Goal: Task Accomplishment & Management: Use online tool/utility

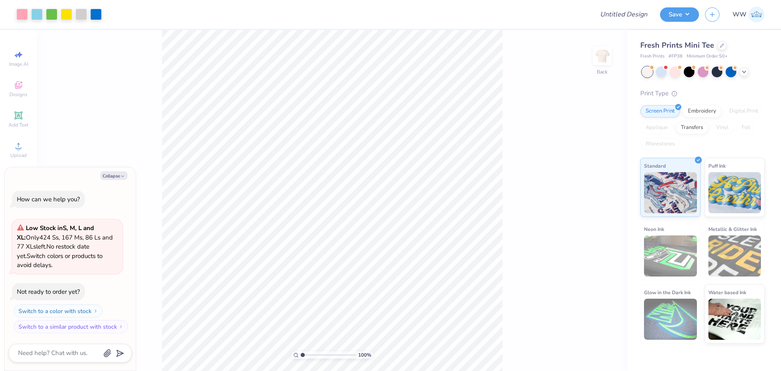
click at [316, 150] on body "Art colors Design Title Save WW Image AI Designs Add Text Upload Greek Clipart …" at bounding box center [390, 185] width 781 height 371
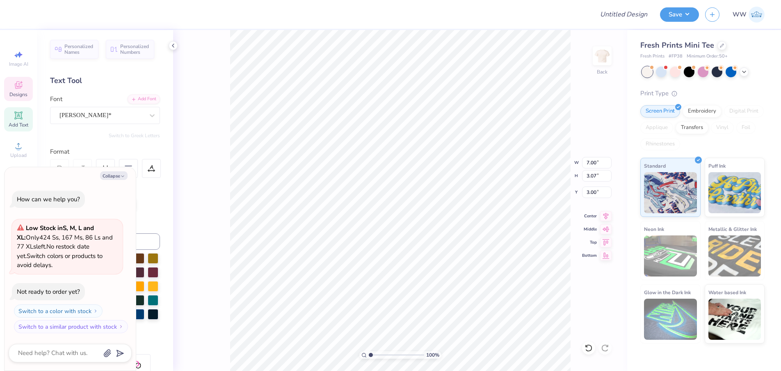
scroll to position [7, 1]
type textarea "x"
type textarea "M"
type textarea "x"
type textarea "U"
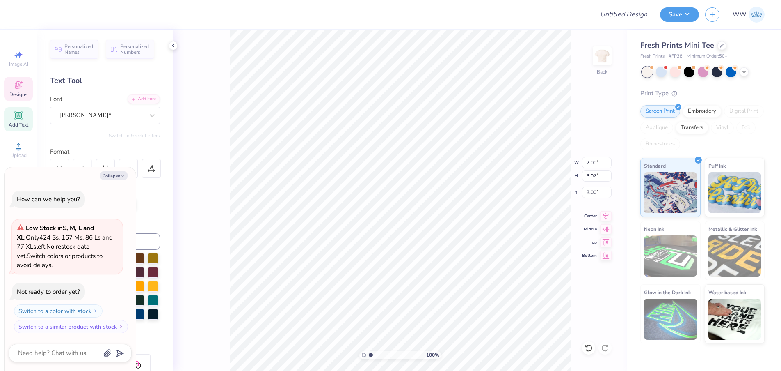
scroll to position [7, 1]
type textarea "x"
type textarea "UTK"
type textarea "x"
type textarea "ALPHA CHI"
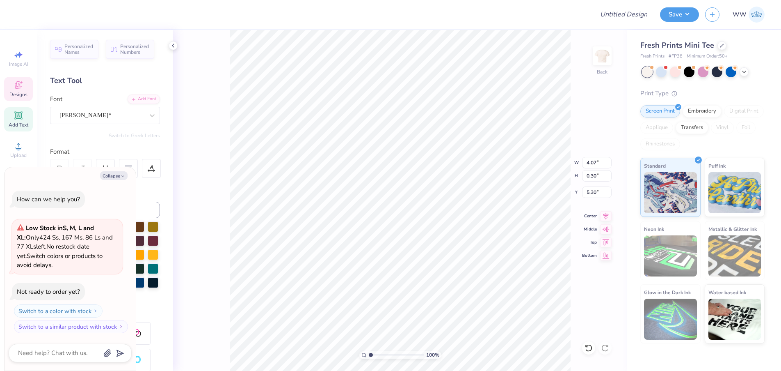
type textarea "x"
type textarea "ALPHA CHI"
type textarea "x"
type textarea "ALPHA CH"
type textarea "x"
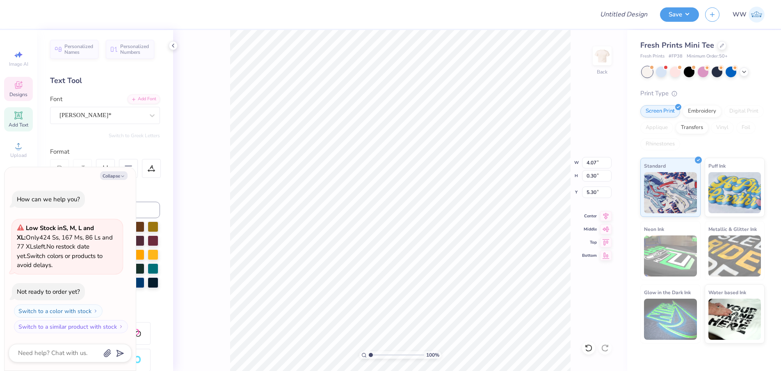
type textarea "ALPHA C"
type textarea "x"
type textarea "ALPHA"
type textarea "x"
type textarea "ALPHA"
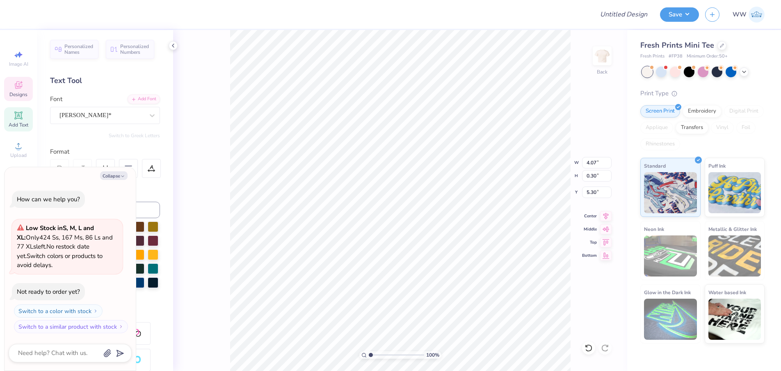
type textarea "x"
type textarea "ALPH"
type textarea "x"
type textarea "ALPHa"
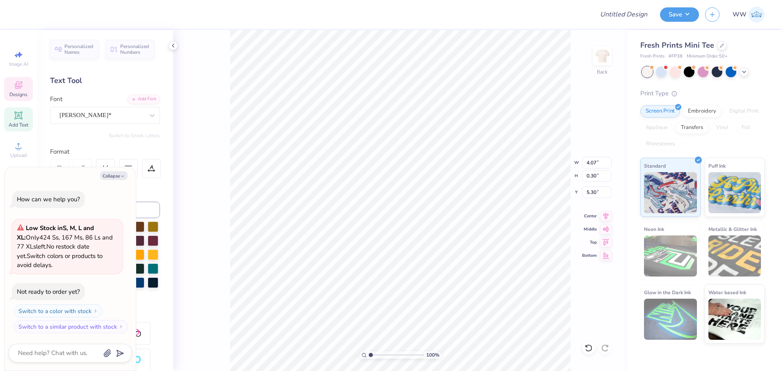
type textarea "x"
type textarea "ALPHa"
type textarea "x"
type textarea "ALPHa"
type textarea "x"
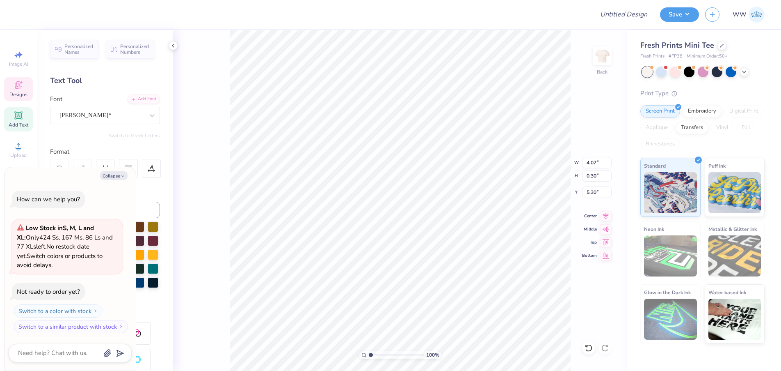
type textarea "ALPHa"
type textarea "x"
type textarea "ALPHA"
type textarea "x"
type textarea "ALPHAA"
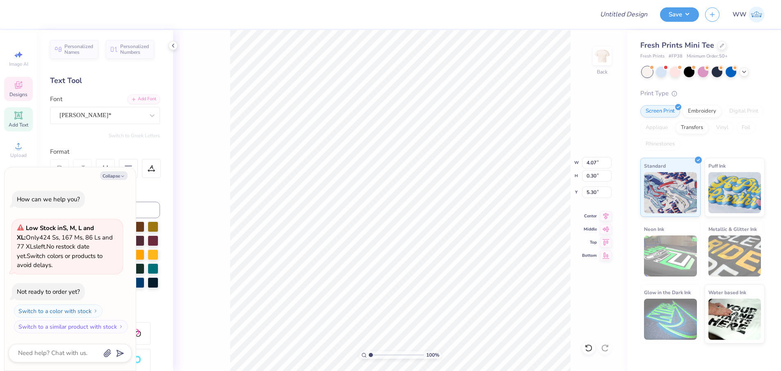
type textarea "x"
type textarea "ALPHAA"
type textarea "x"
type textarea "ALPHAA"
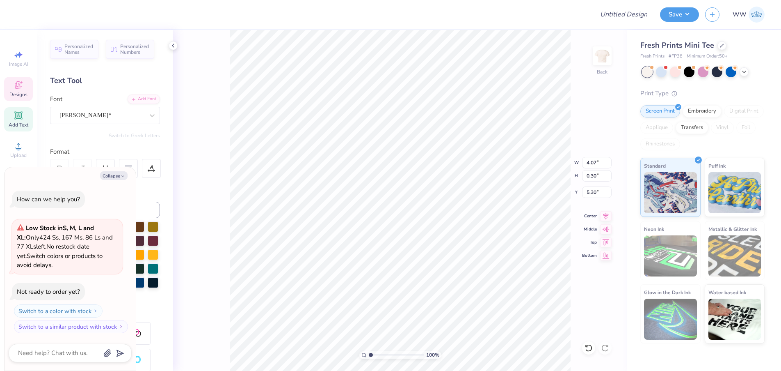
type textarea "x"
type textarea "ALPHA"
type textarea "x"
type textarea "ALPHA C"
type textarea "x"
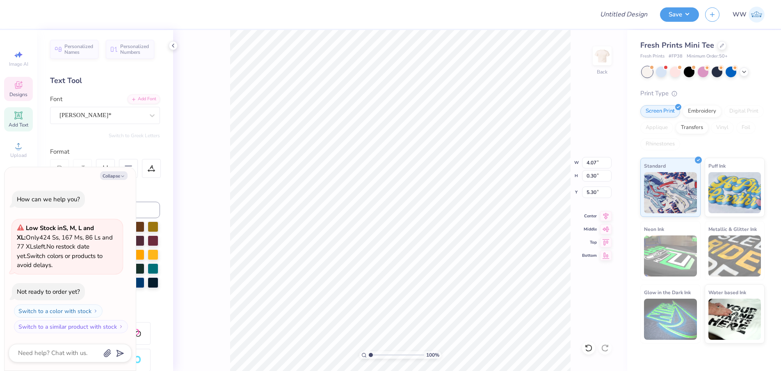
type textarea "ALPHA Ch"
type textarea "x"
type textarea "ALPHA Chi"
click at [117, 177] on button "Collapse" at bounding box center [113, 175] width 27 height 9
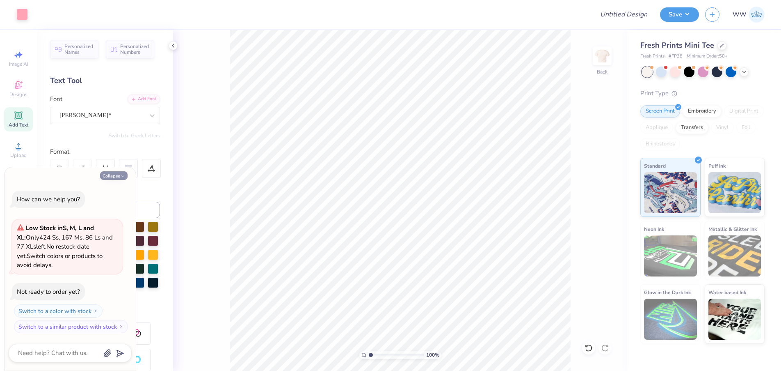
type textarea "x"
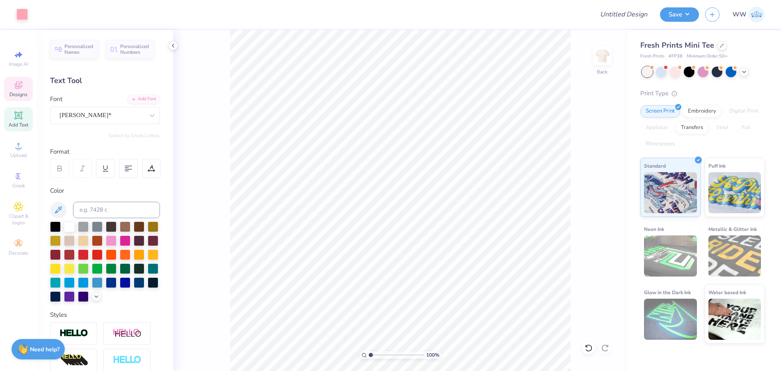
click at [18, 80] on icon at bounding box center [19, 85] width 10 height 10
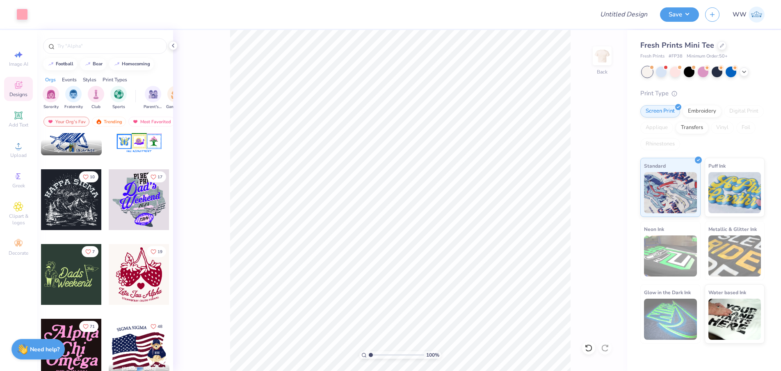
scroll to position [115, 0]
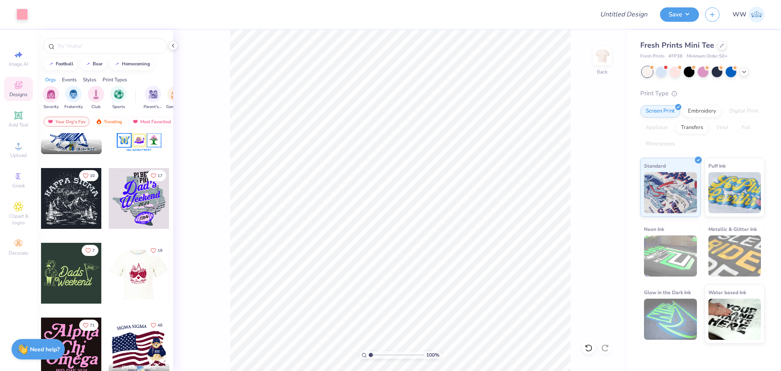
click at [109, 270] on div at bounding box center [78, 273] width 61 height 61
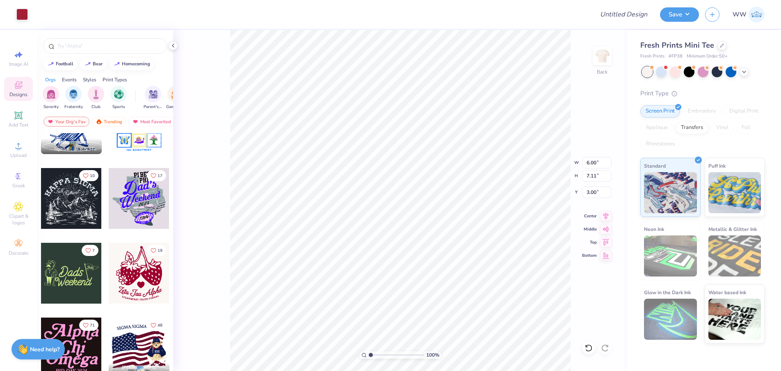
type input "5.59"
type input "4.04"
type input "4.79"
type input "5.86"
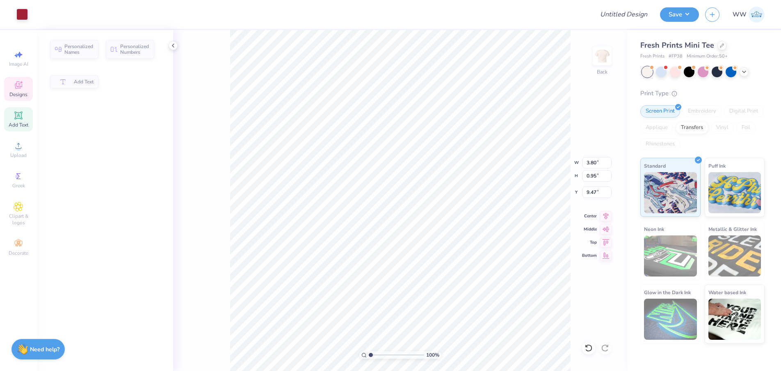
type input "3.80"
type input "0.95"
type input "9.47"
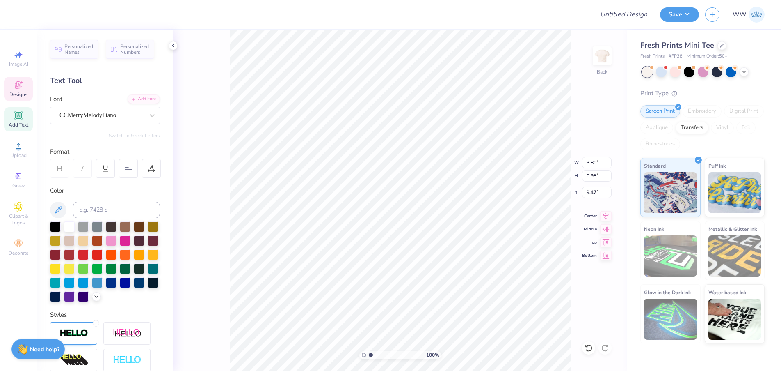
type textarea "Z"
type textarea "[GEOGRAPHIC_DATA]"
type input "3.92"
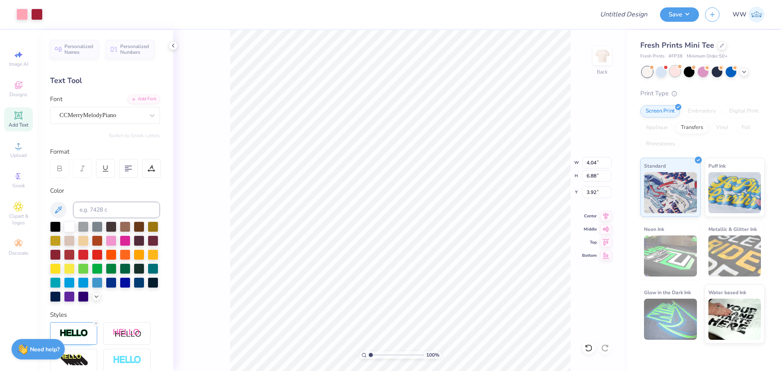
click at [676, 74] on div at bounding box center [675, 71] width 11 height 11
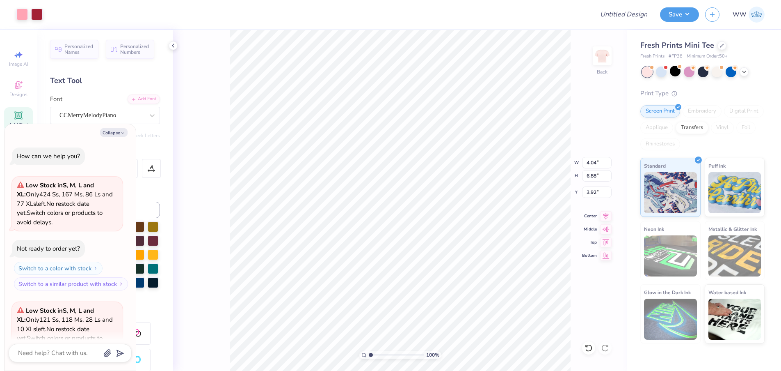
scroll to position [82, 0]
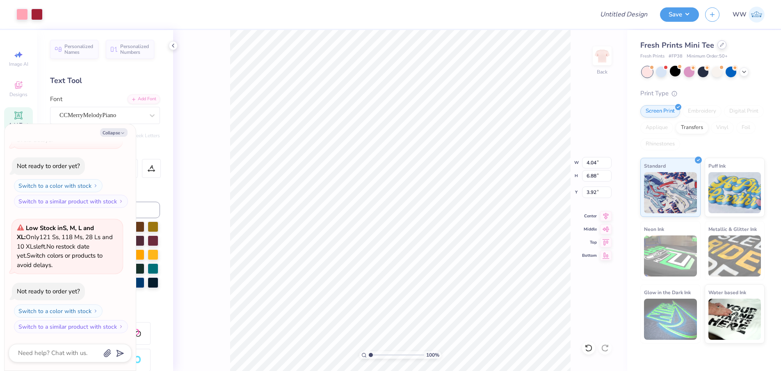
click at [721, 45] on icon at bounding box center [722, 44] width 3 height 3
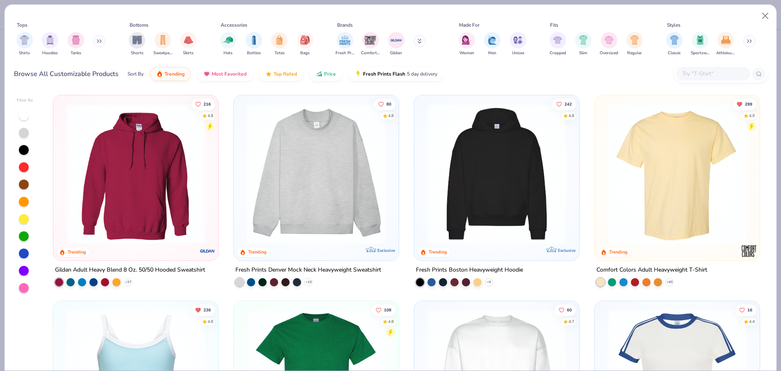
click at [346, 171] on img at bounding box center [316, 173] width 149 height 140
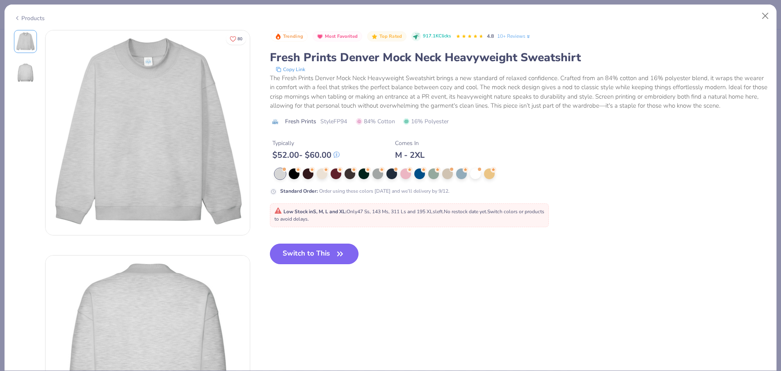
drag, startPoint x: 313, startPoint y: 261, endPoint x: 323, endPoint y: 252, distance: 13.1
click at [313, 261] on button "Switch to This" at bounding box center [314, 253] width 89 height 21
drag, startPoint x: 323, startPoint y: 252, endPoint x: 330, endPoint y: 298, distance: 47.0
click at [323, 252] on button "Switch to This" at bounding box center [314, 253] width 89 height 21
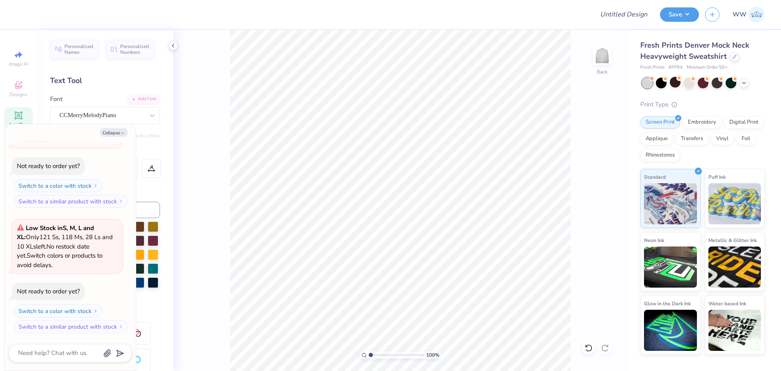
type textarea "x"
